Goal: Transaction & Acquisition: Purchase product/service

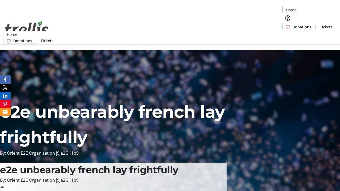
click at [293, 24] on span "Donations" at bounding box center [302, 27] width 19 height 6
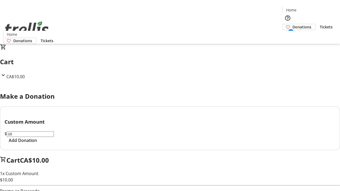
select select "CA"
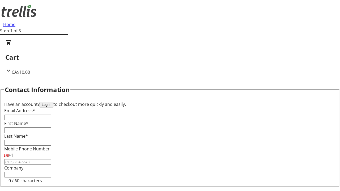
click at [53, 102] on button "Log in" at bounding box center [47, 105] width 14 height 6
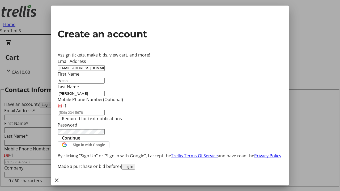
click at [80, 141] on span "Continue" at bounding box center [71, 138] width 18 height 6
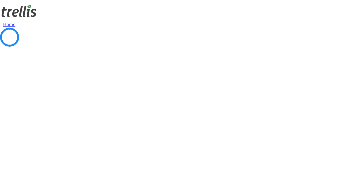
select select "BC"
select select "CA"
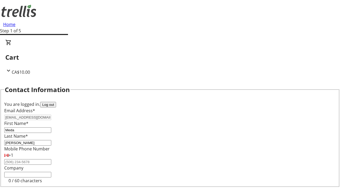
type input "Kelowna"
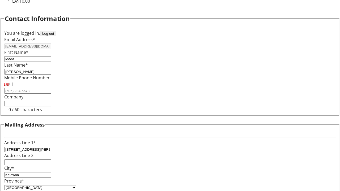
type input "V1Y 0C2"
select select "BC"
select select "CA"
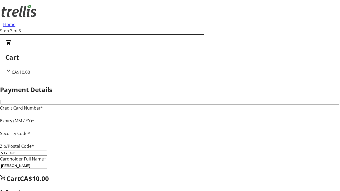
type input "V1Y 0C2"
